Goal: Transaction & Acquisition: Book appointment/travel/reservation

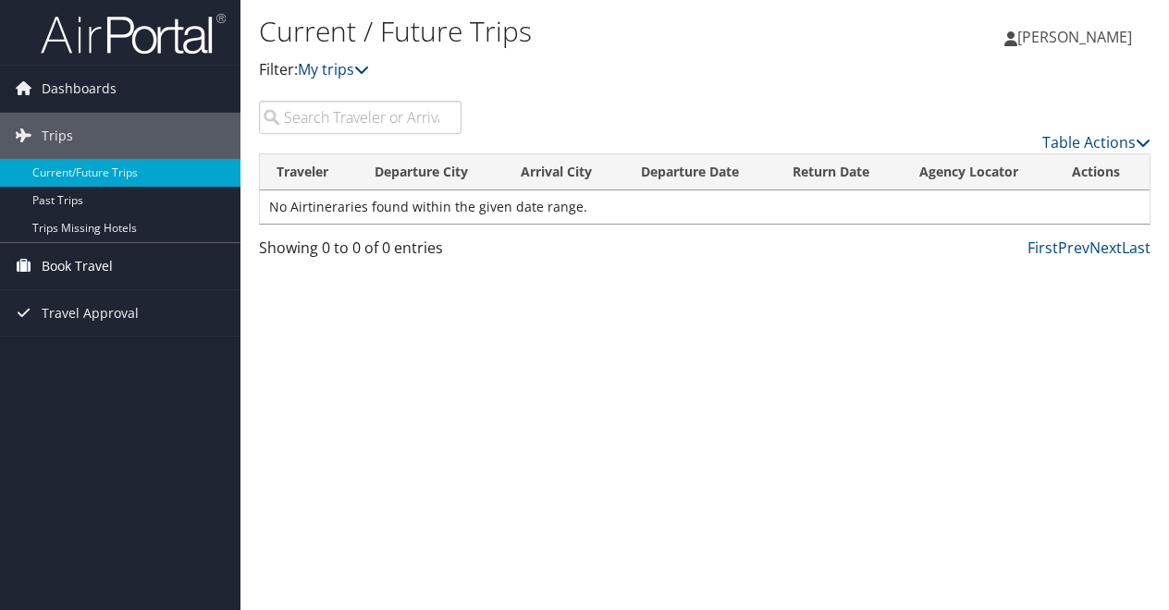
click at [82, 272] on span "Book Travel" at bounding box center [77, 266] width 71 height 46
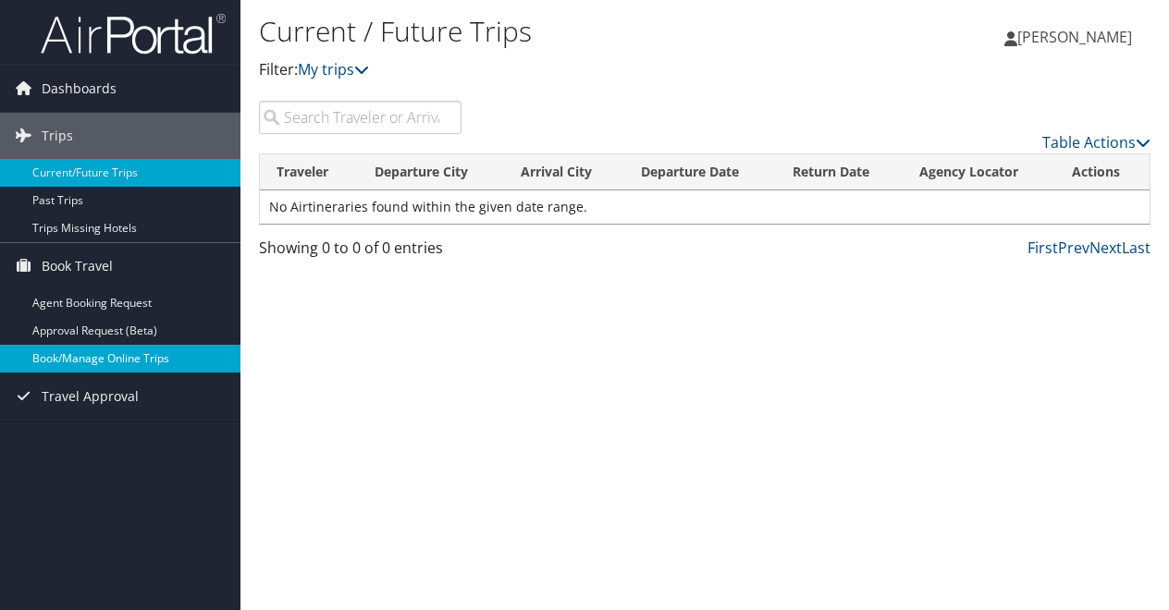
click at [104, 362] on link "Book/Manage Online Trips" at bounding box center [120, 359] width 240 height 28
